Goal: Task Accomplishment & Management: Complete application form

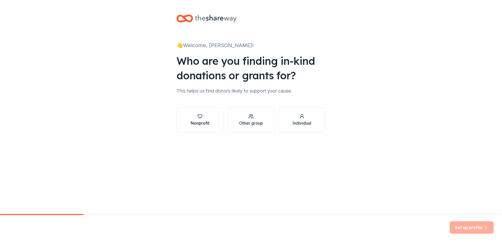
click at [204, 122] on div "Nonprofit" at bounding box center [200, 123] width 19 height 6
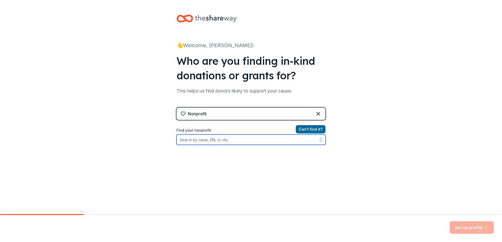
click at [209, 139] on input "Find your nonprofit" at bounding box center [250, 139] width 149 height 10
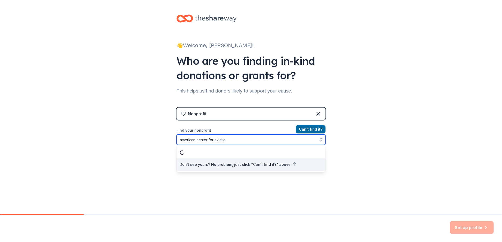
type input "american center for aviation"
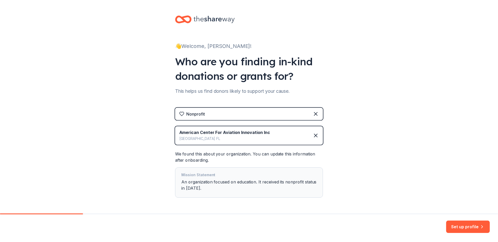
scroll to position [19, 0]
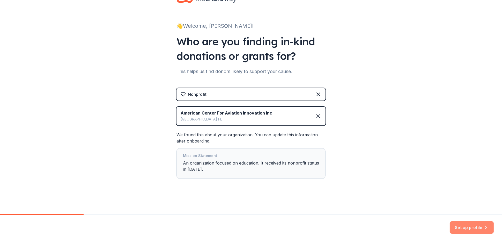
click at [476, 228] on button "Set up profile" at bounding box center [472, 227] width 44 height 12
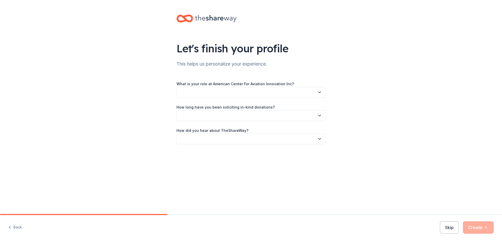
click at [316, 92] on button "button" at bounding box center [250, 92] width 149 height 11
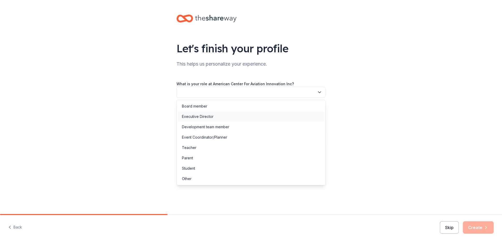
click at [220, 117] on div "Executive Director" at bounding box center [251, 116] width 146 height 10
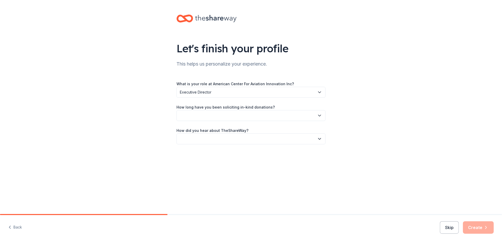
click at [259, 118] on button "button" at bounding box center [250, 115] width 149 height 11
click at [232, 130] on div "This is my first time!" at bounding box center [251, 129] width 146 height 10
click at [302, 139] on button "button" at bounding box center [250, 138] width 149 height 11
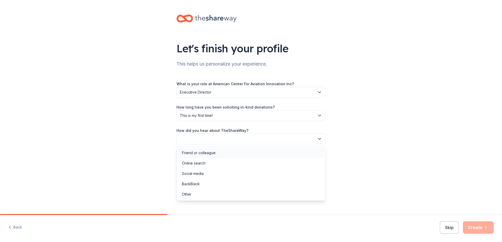
click at [213, 157] on div "Friend or colleague" at bounding box center [251, 152] width 146 height 10
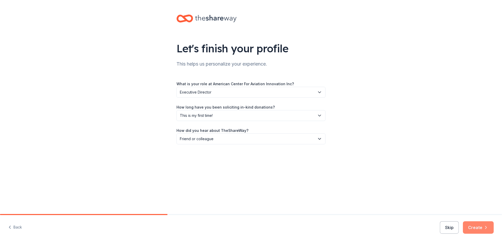
click at [479, 229] on button "Create" at bounding box center [478, 227] width 31 height 12
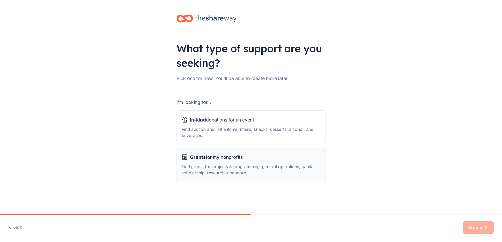
click at [283, 167] on div "Find grants for projects & programming, general operations, capital, scholarshi…" at bounding box center [251, 169] width 139 height 12
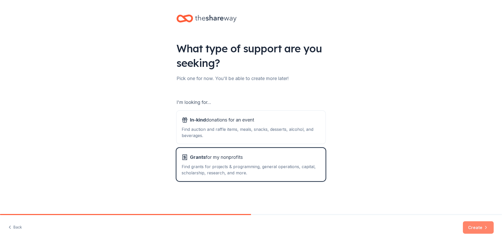
click at [471, 229] on button "Create" at bounding box center [478, 227] width 31 height 12
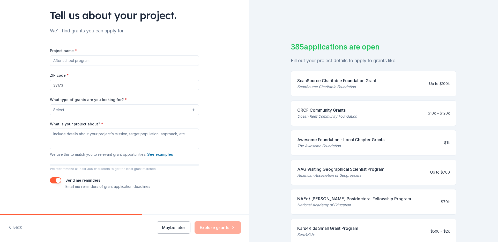
scroll to position [34, 0]
click at [74, 59] on input "Project name *" at bounding box center [124, 60] width 149 height 10
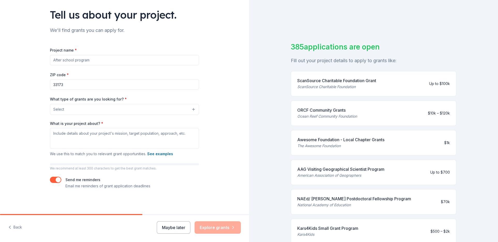
click at [74, 59] on input "Project name *" at bounding box center [124, 60] width 149 height 10
type input "N"
type input "AHSA high school aviation scholarship"
click at [142, 82] on input "33173" at bounding box center [124, 84] width 149 height 10
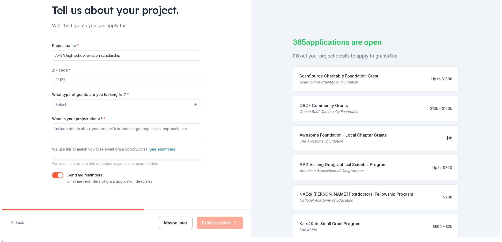
scroll to position [6, 0]
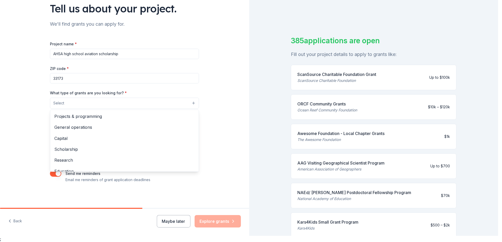
click at [85, 105] on button "Select" at bounding box center [124, 103] width 149 height 11
click at [74, 147] on span "Scholarship" at bounding box center [124, 149] width 140 height 7
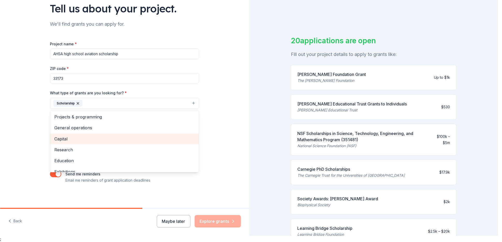
click at [65, 136] on span "Capital" at bounding box center [124, 138] width 140 height 7
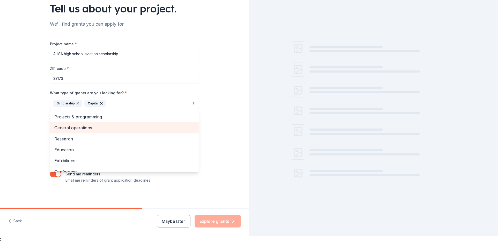
click at [75, 126] on span "General operations" at bounding box center [124, 127] width 140 height 7
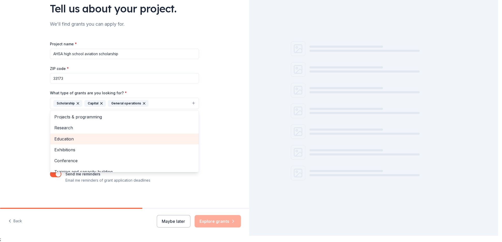
click at [74, 140] on span "Education" at bounding box center [124, 138] width 140 height 7
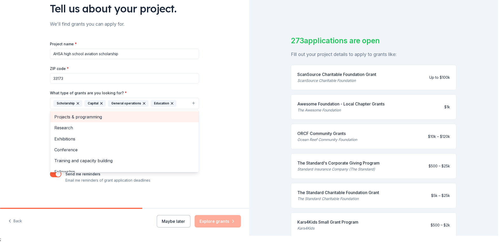
click at [93, 118] on span "Projects & programming" at bounding box center [124, 116] width 140 height 7
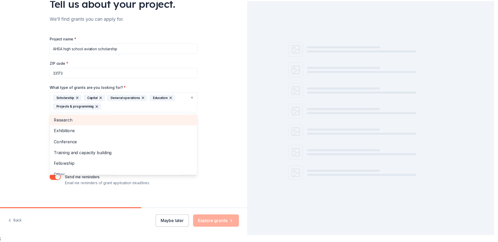
scroll to position [43, 0]
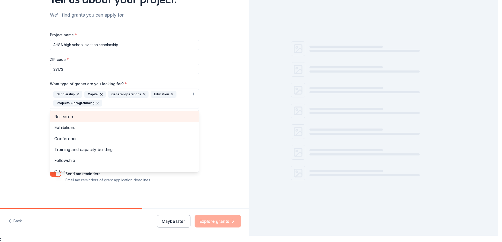
click at [12, 108] on div "Tell us about your project. We'll find grants you can apply for. Project name *…" at bounding box center [124, 79] width 249 height 257
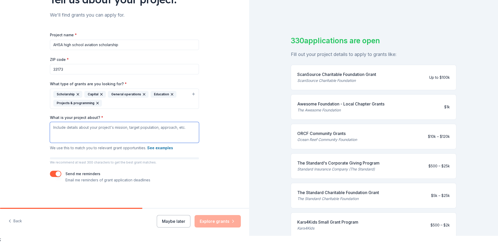
paste textarea "Re-engagement + Credit Recovery for students off-track."
click at [148, 127] on textarea "Re-engagement + Credit Recovery for students off-track." at bounding box center [124, 132] width 149 height 21
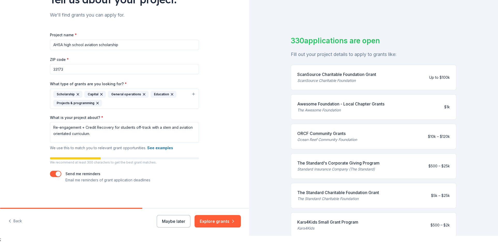
click at [121, 150] on p "We use this to match you to relevant grant opportunities. See examples" at bounding box center [124, 148] width 149 height 6
click at [86, 135] on textarea "Re-engagement + Credit Recovery for students off-track with a stem and aviation…" at bounding box center [124, 132] width 149 height 21
drag, startPoint x: 118, startPoint y: 141, endPoint x: 131, endPoint y: 141, distance: 12.9
click at [119, 141] on textarea "Re-engagement + Credit Recovery for students off-track with a stem and aviation…" at bounding box center [124, 132] width 149 height 21
click at [117, 140] on textarea "Re-engagement + Credit Recovery for students off-track with a stem and aviation…" at bounding box center [124, 132] width 149 height 21
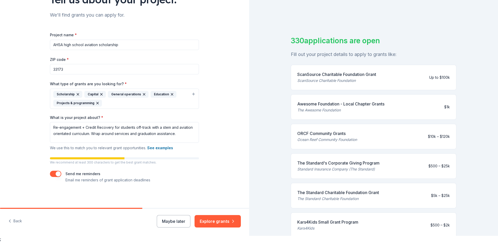
click at [184, 151] on div "Project name * AHSA high school aviation scholarship ZIP code * 33173 What type…" at bounding box center [124, 107] width 149 height 151
click at [137, 133] on textarea "Re-engagement + Credit Recovery for students off-track with a stem and aviation…" at bounding box center [124, 132] width 149 height 21
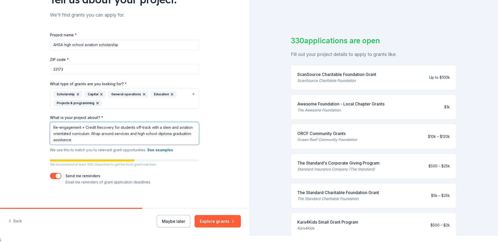
scroll to position [0, 0]
type textarea "Re-engagement + Credit Recovery for students off-track with a stem and aviation…"
click at [209, 222] on button "Explore grants" at bounding box center [218, 221] width 46 height 12
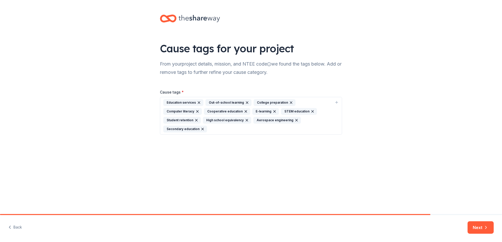
click at [204, 128] on icon "button" at bounding box center [203, 129] width 2 height 2
click at [479, 228] on button "Next" at bounding box center [480, 227] width 26 height 12
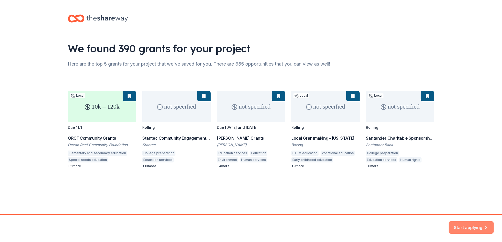
click at [478, 226] on button "Start applying" at bounding box center [471, 224] width 45 height 12
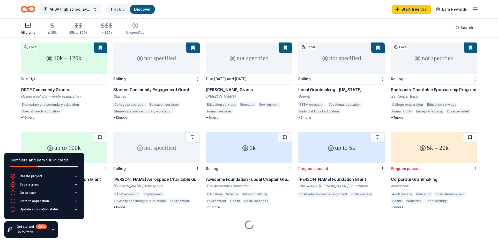
scroll to position [53, 0]
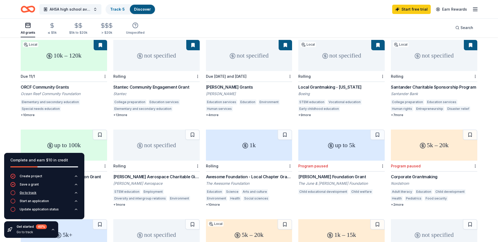
click at [29, 194] on div "Go to track" at bounding box center [28, 192] width 17 height 4
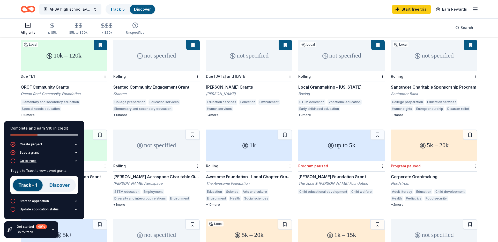
click at [28, 162] on div "Go to track" at bounding box center [28, 161] width 17 height 4
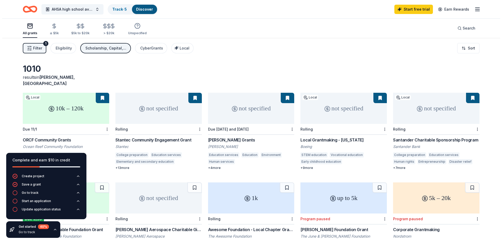
scroll to position [0, 0]
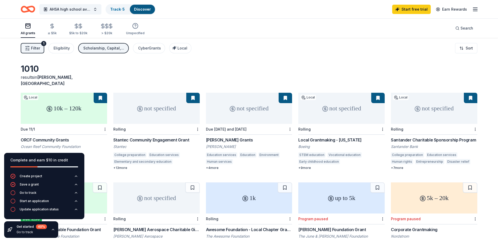
click at [35, 46] on span "Filter" at bounding box center [35, 48] width 9 height 6
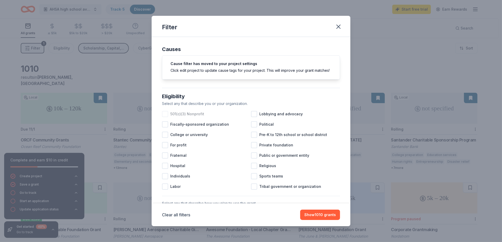
click at [200, 117] on span "501(c)(3) Nonprofit" at bounding box center [187, 114] width 34 height 6
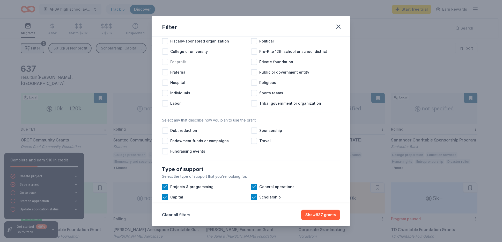
scroll to position [103, 0]
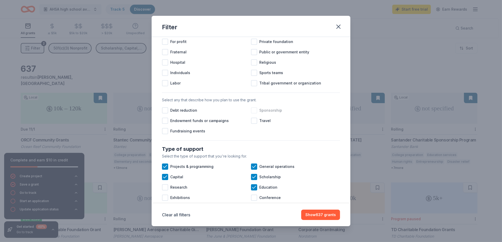
click at [251, 113] on div at bounding box center [254, 110] width 6 height 6
click at [253, 113] on icon at bounding box center [253, 110] width 5 height 5
click at [165, 126] on div "Endowment funds or campaigns" at bounding box center [206, 120] width 89 height 10
click at [166, 123] on icon at bounding box center [164, 120] width 5 height 5
click at [165, 134] on div at bounding box center [165, 131] width 6 height 6
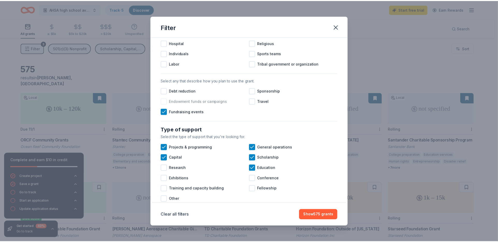
scroll to position [97, 0]
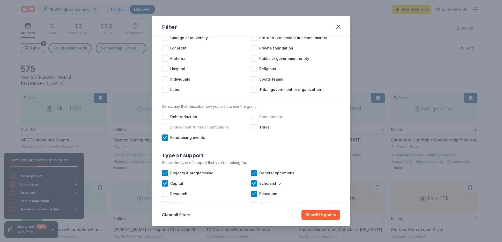
click at [272, 120] on span "Sponsorship" at bounding box center [270, 117] width 23 height 6
click at [176, 130] on span "Endowment funds or campaigns" at bounding box center [199, 127] width 58 height 6
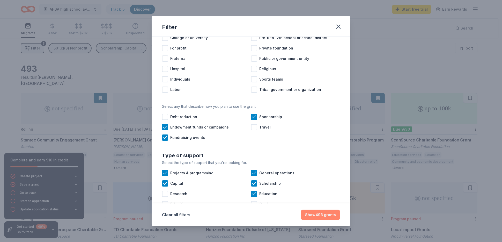
click at [317, 216] on button "Show 493 grants" at bounding box center [320, 214] width 39 height 10
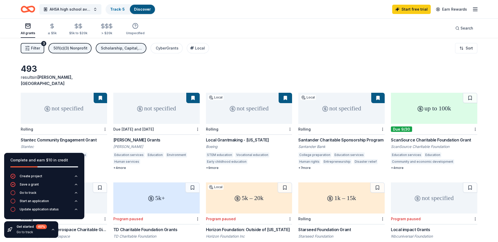
scroll to position [26, 0]
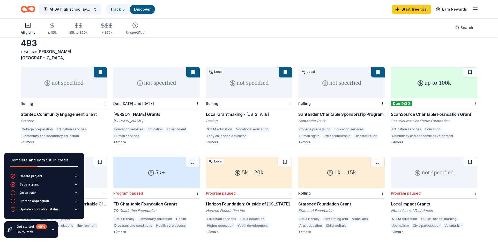
click at [402, 77] on div "up to 100k" at bounding box center [434, 82] width 86 height 31
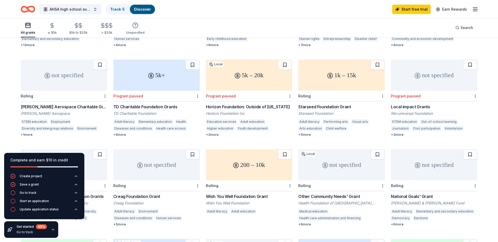
scroll to position [129, 0]
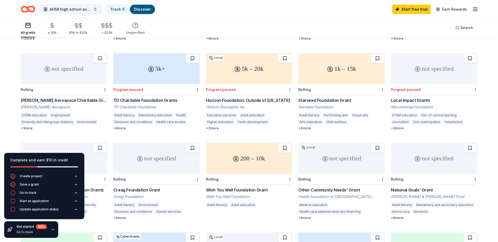
click at [69, 71] on div "not specified" at bounding box center [64, 68] width 86 height 31
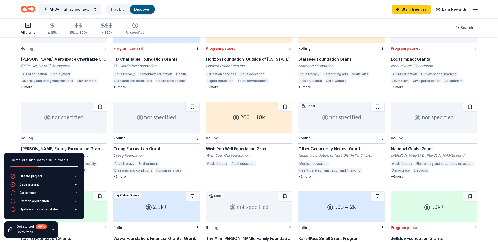
scroll to position [181, 0]
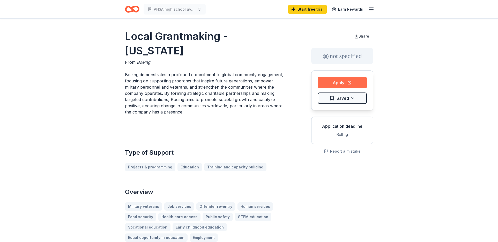
click at [344, 81] on button "Apply" at bounding box center [342, 82] width 49 height 11
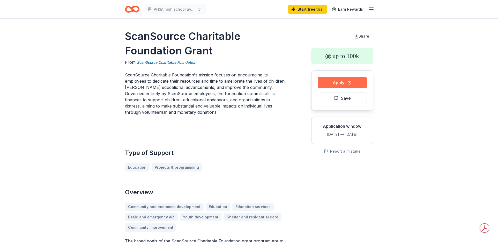
click at [345, 78] on button "Apply" at bounding box center [342, 82] width 49 height 11
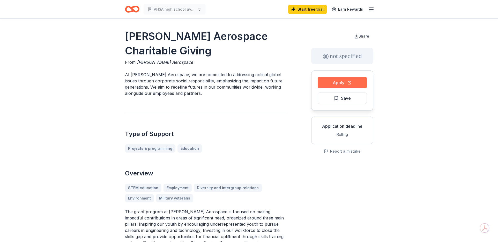
click at [342, 81] on button "Apply" at bounding box center [342, 82] width 49 height 11
